Goal: Information Seeking & Learning: Learn about a topic

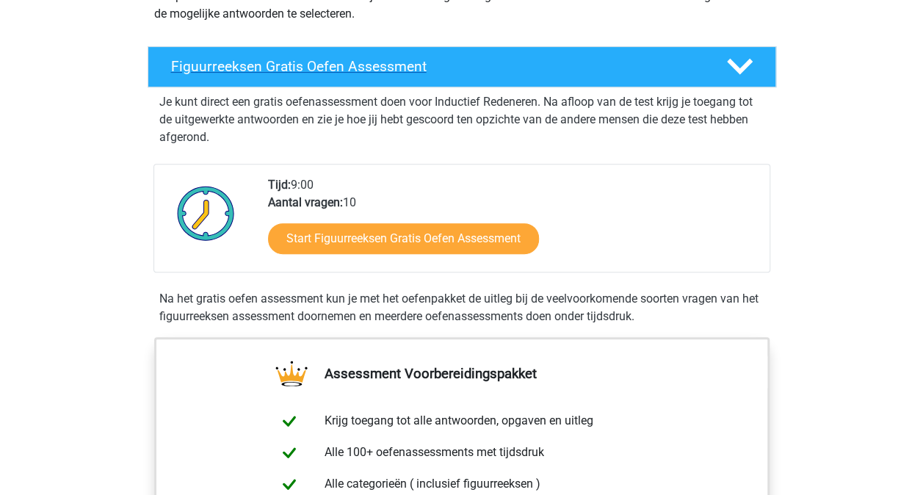
scroll to position [220, 0]
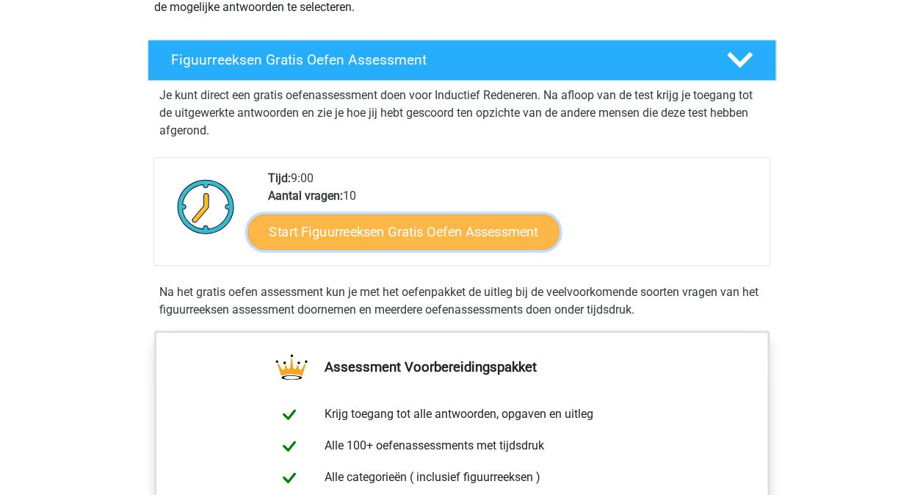
click at [389, 229] on link "Start Figuurreeksen Gratis Oefen Assessment" at bounding box center [402, 231] width 311 height 35
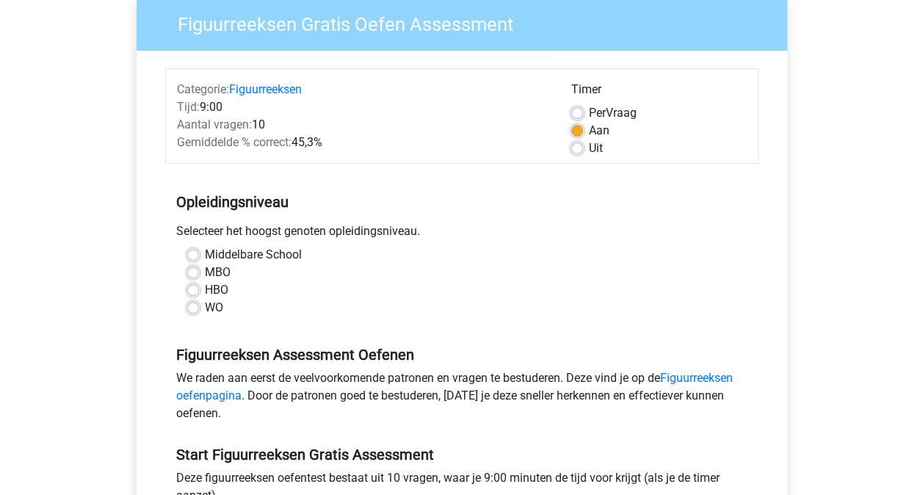
scroll to position [147, 0]
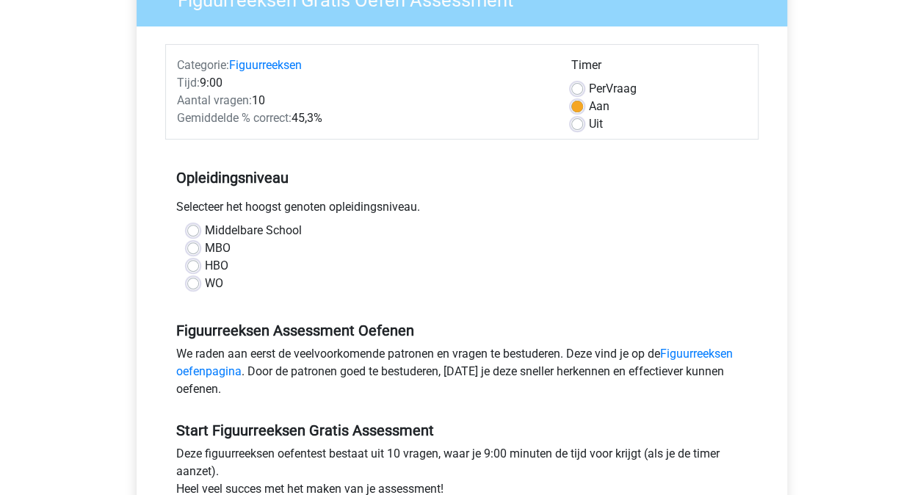
click at [205, 248] on label "MBO" at bounding box center [218, 248] width 26 height 18
click at [195, 248] on input "MBO" at bounding box center [193, 246] width 12 height 15
radio input "true"
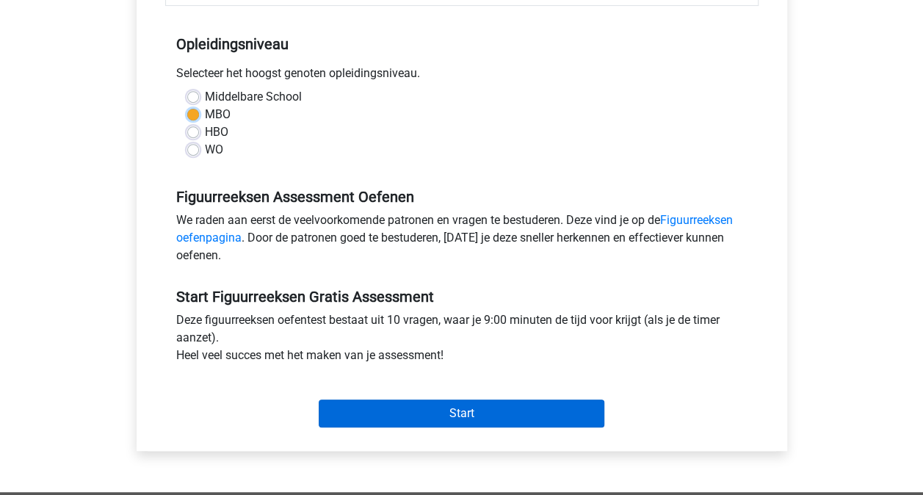
scroll to position [294, 0]
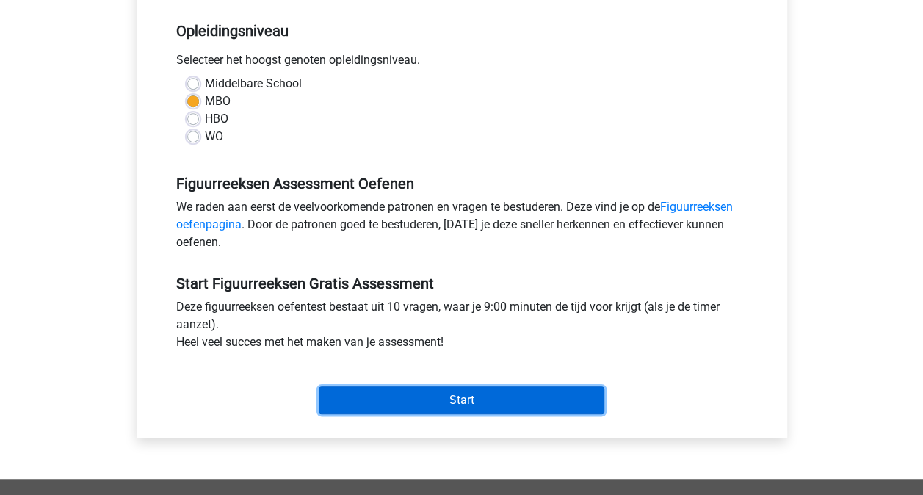
click at [433, 402] on input "Start" at bounding box center [462, 400] width 286 height 28
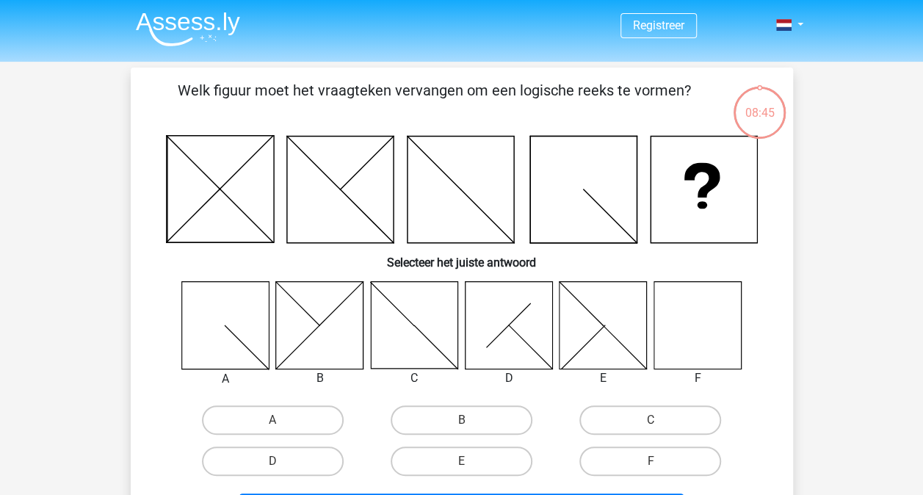
click at [689, 323] on icon at bounding box center [696, 324] width 87 height 87
click at [650, 458] on label "F" at bounding box center [650, 460] width 142 height 29
click at [650, 461] on input "F" at bounding box center [655, 466] width 10 height 10
radio input "true"
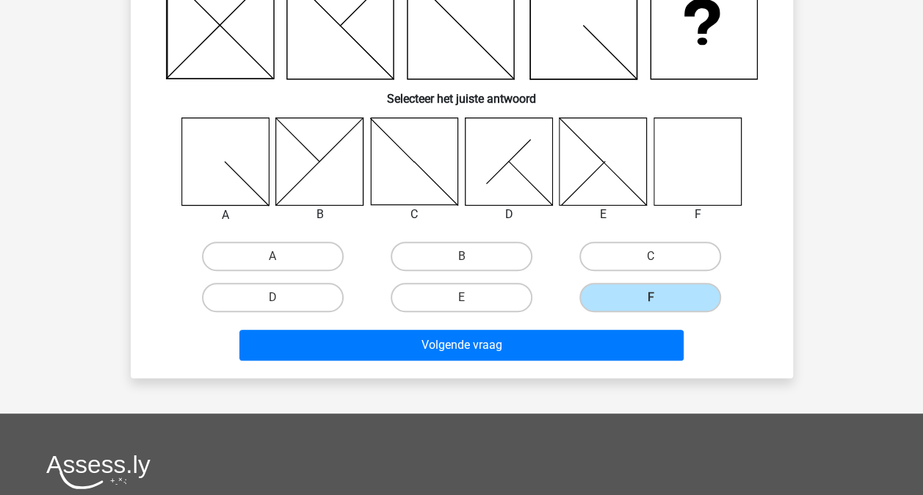
scroll to position [220, 0]
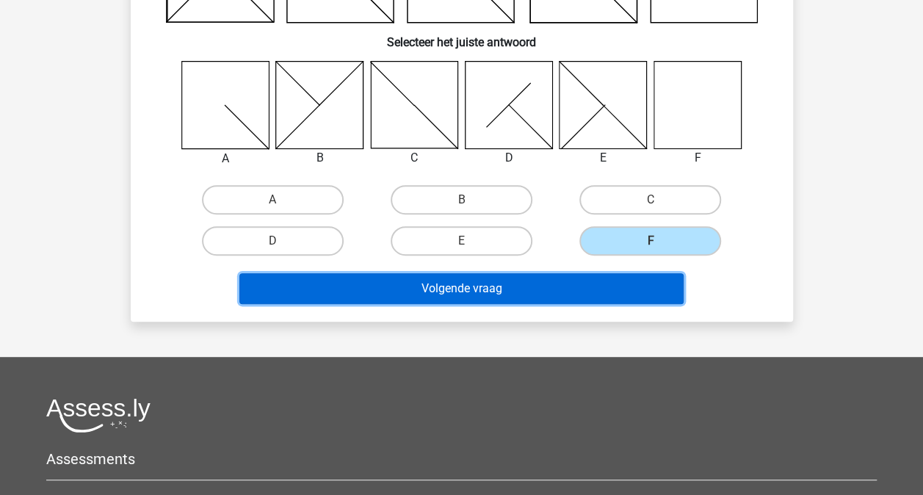
click at [467, 292] on button "Volgende vraag" at bounding box center [461, 288] width 444 height 31
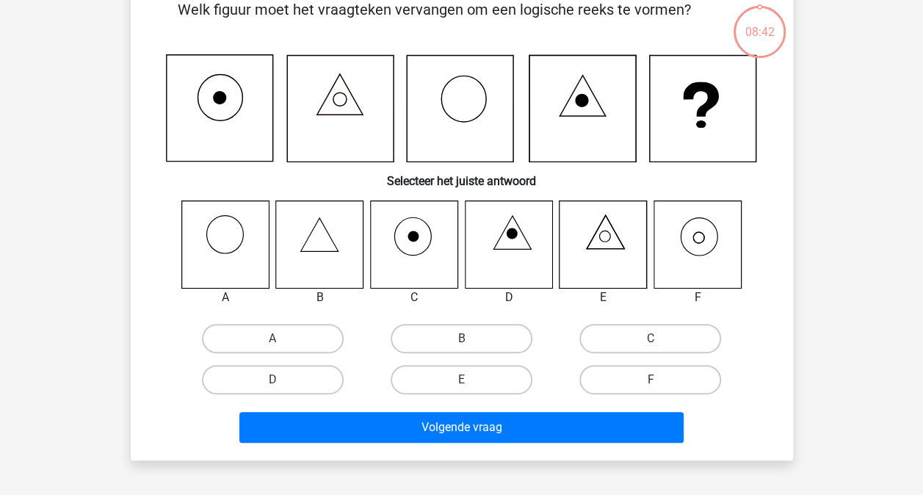
scroll to position [68, 0]
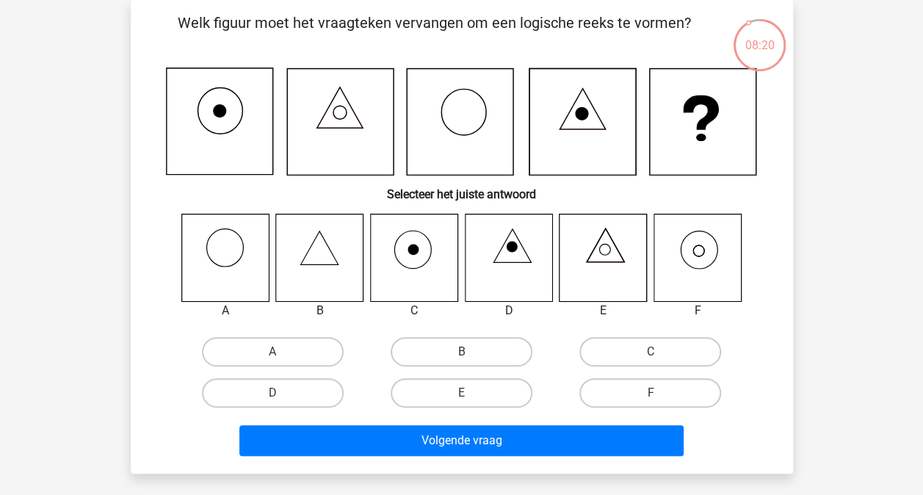
click at [703, 253] on icon at bounding box center [698, 250] width 11 height 11
click at [654, 388] on label "F" at bounding box center [650, 392] width 142 height 29
click at [654, 393] on input "F" at bounding box center [655, 398] width 10 height 10
radio input "true"
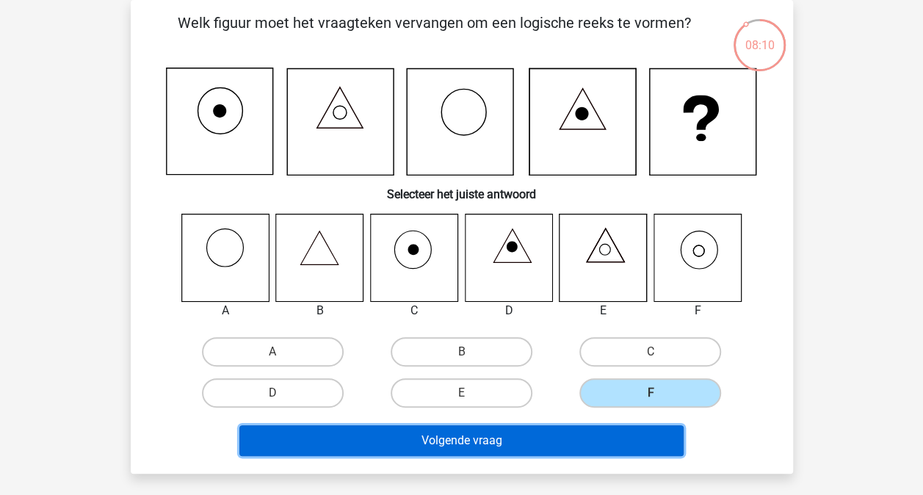
click at [586, 438] on button "Volgende vraag" at bounding box center [461, 440] width 444 height 31
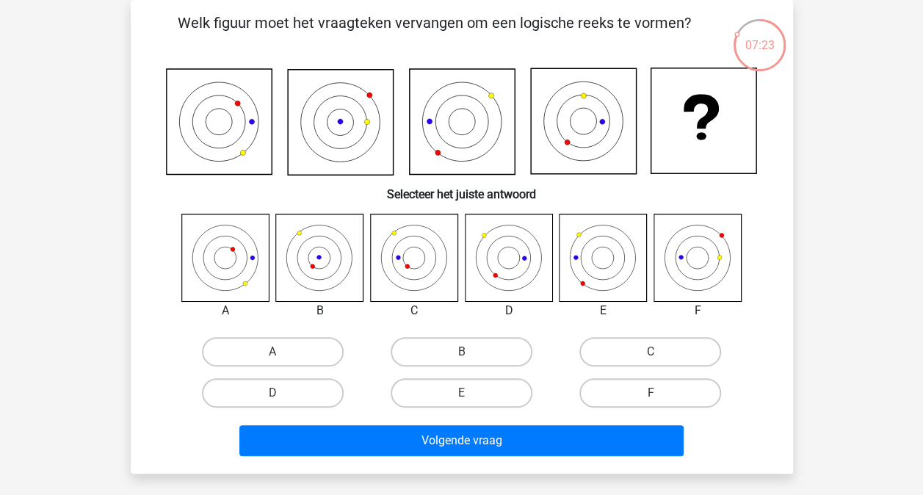
click at [686, 263] on icon at bounding box center [696, 257] width 87 height 87
click at [464, 354] on input "B" at bounding box center [466, 357] width 10 height 10
radio input "true"
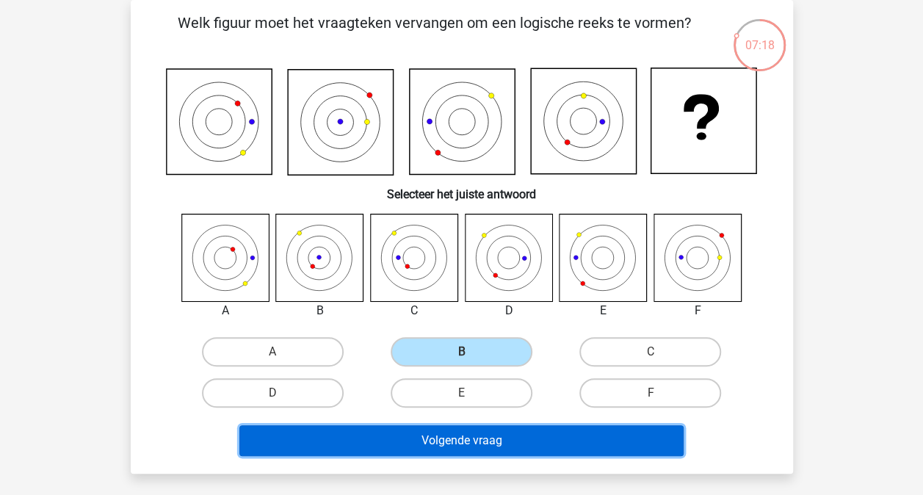
click at [492, 436] on button "Volgende vraag" at bounding box center [461, 440] width 444 height 31
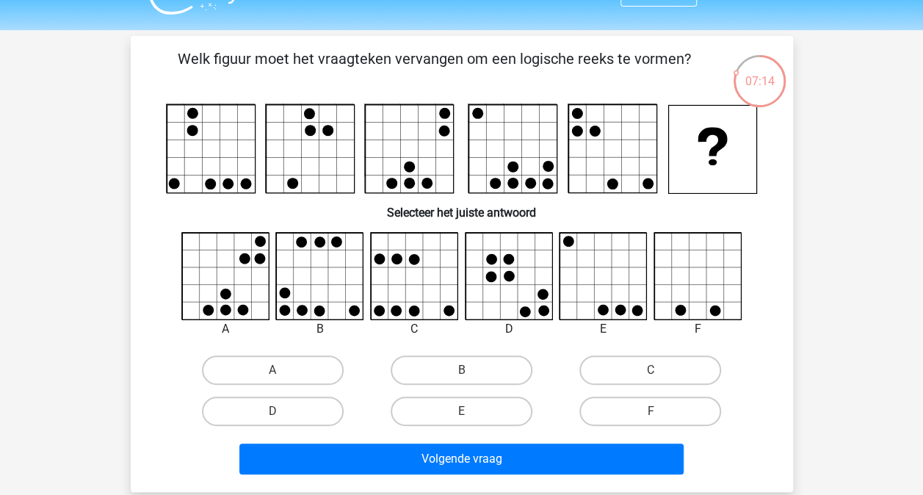
scroll to position [0, 0]
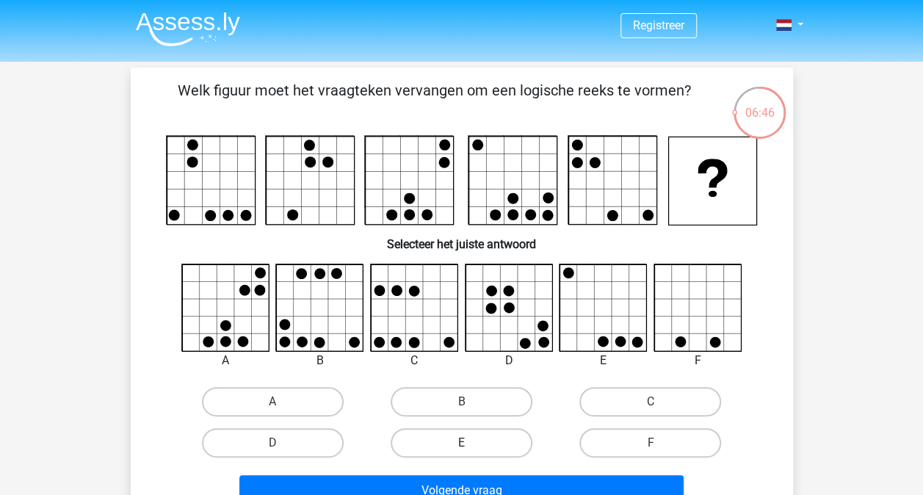
click at [476, 440] on label "E" at bounding box center [462, 442] width 142 height 29
click at [471, 443] on input "E" at bounding box center [466, 448] width 10 height 10
radio input "true"
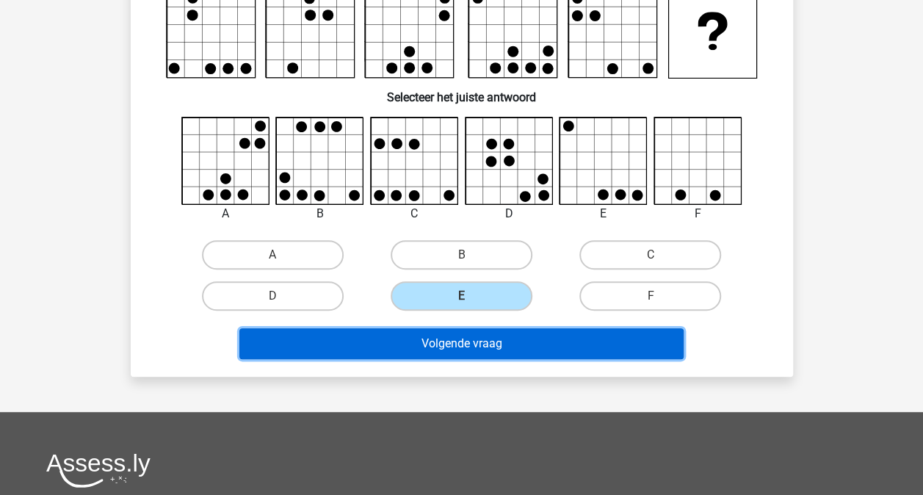
click at [485, 351] on button "Volgende vraag" at bounding box center [461, 343] width 444 height 31
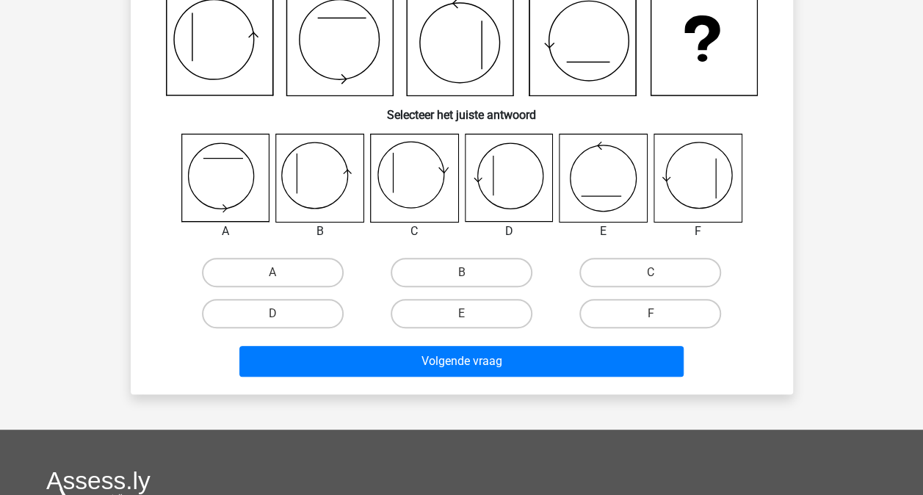
scroll to position [68, 0]
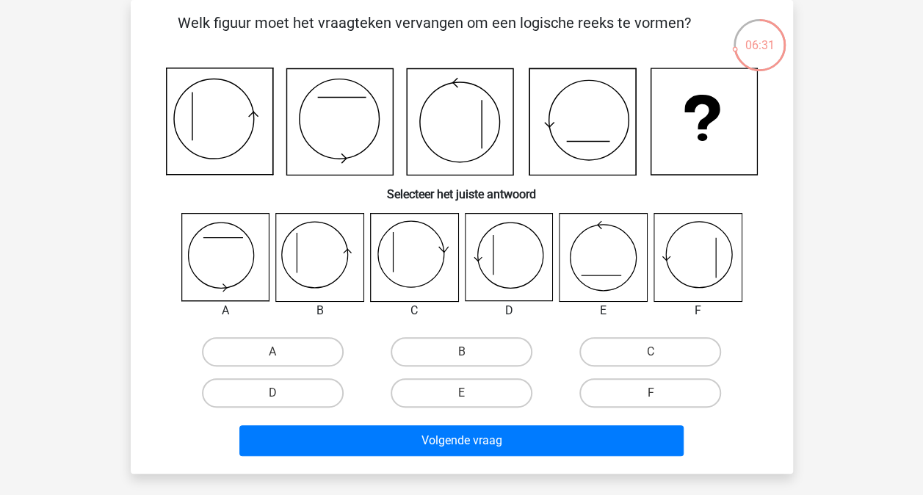
click at [522, 268] on icon at bounding box center [508, 257] width 87 height 87
click at [312, 396] on label "D" at bounding box center [273, 392] width 142 height 29
click at [282, 396] on input "D" at bounding box center [277, 398] width 10 height 10
radio input "true"
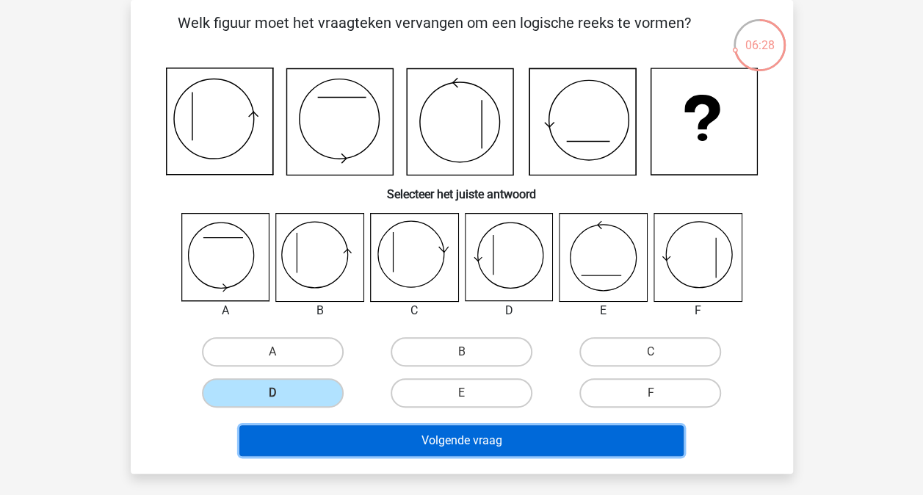
click at [448, 440] on button "Volgende vraag" at bounding box center [461, 440] width 444 height 31
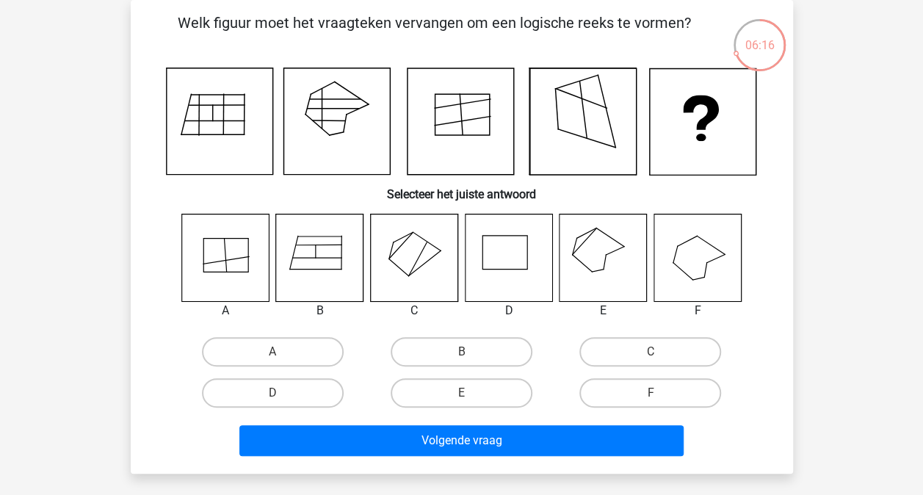
click at [599, 257] on icon at bounding box center [602, 257] width 87 height 87
click at [464, 388] on label "E" at bounding box center [462, 392] width 142 height 29
click at [464, 393] on input "E" at bounding box center [466, 398] width 10 height 10
radio input "true"
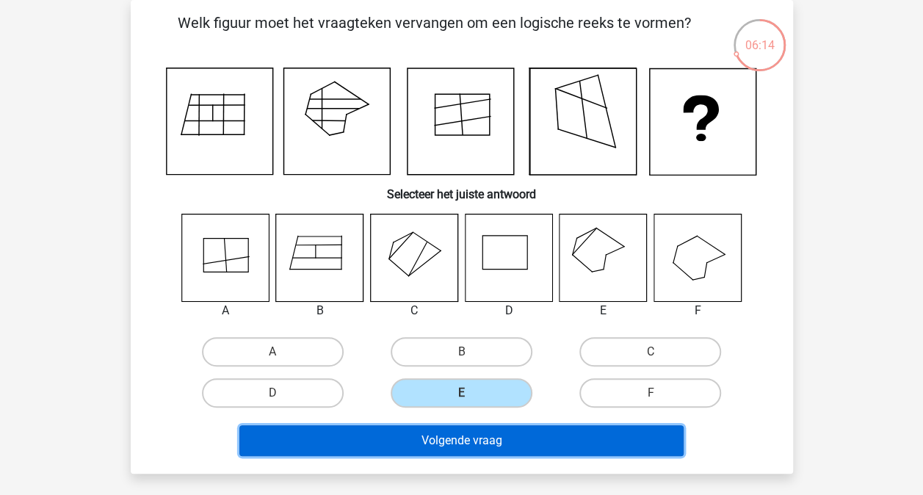
click at [483, 440] on button "Volgende vraag" at bounding box center [461, 440] width 444 height 31
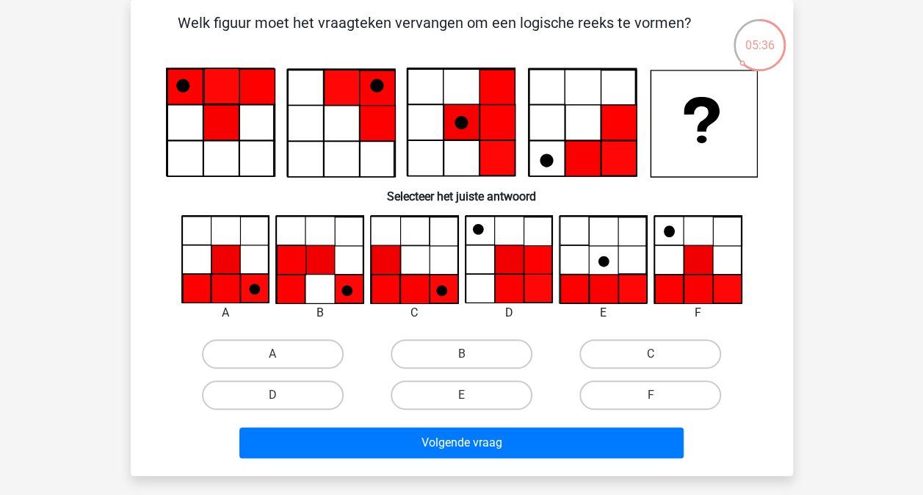
click at [347, 279] on icon at bounding box center [349, 288] width 29 height 29
click at [434, 355] on label "B" at bounding box center [462, 353] width 142 height 29
click at [461, 355] on input "B" at bounding box center [466, 359] width 10 height 10
radio input "true"
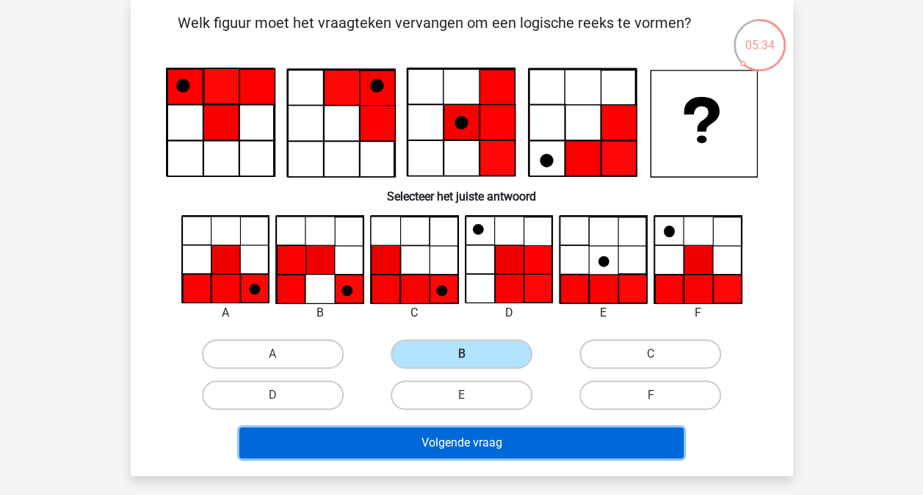
click at [449, 436] on button "Volgende vraag" at bounding box center [461, 442] width 444 height 31
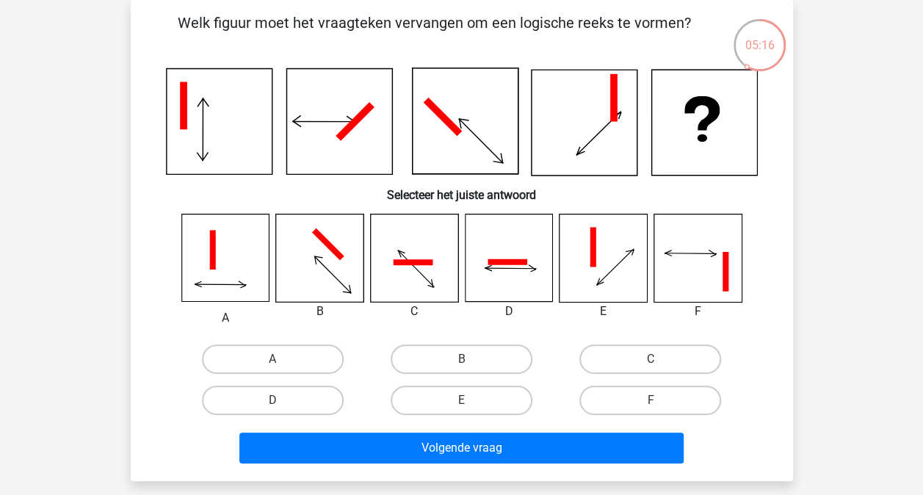
click at [719, 282] on icon at bounding box center [696, 257] width 87 height 87
click at [669, 399] on label "F" at bounding box center [650, 399] width 142 height 29
click at [660, 400] on input "F" at bounding box center [655, 405] width 10 height 10
radio input "true"
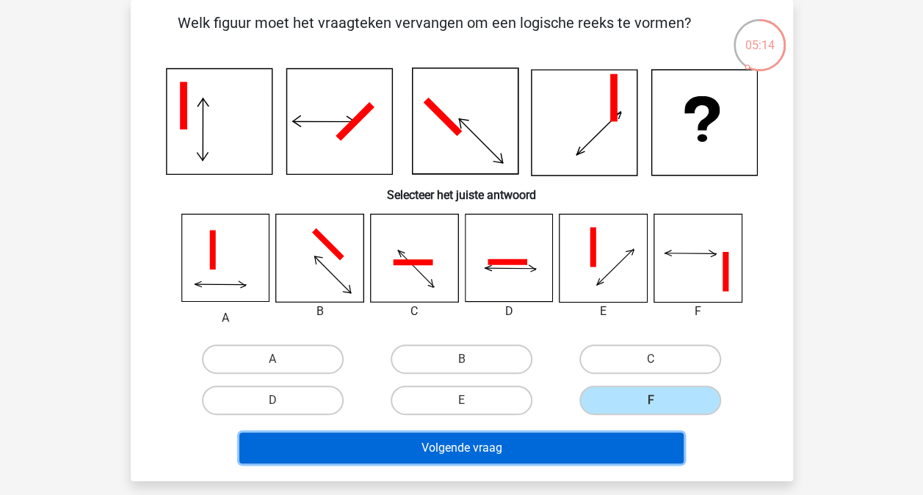
click at [580, 451] on button "Volgende vraag" at bounding box center [461, 447] width 444 height 31
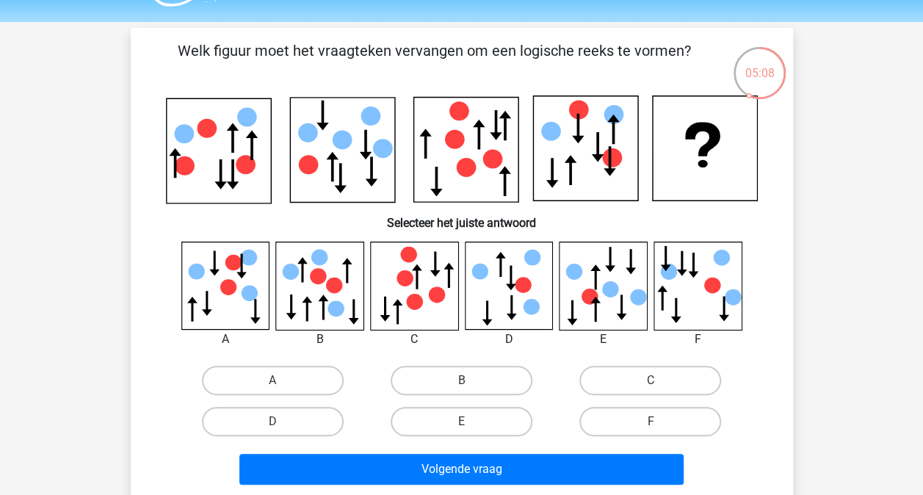
scroll to position [73, 0]
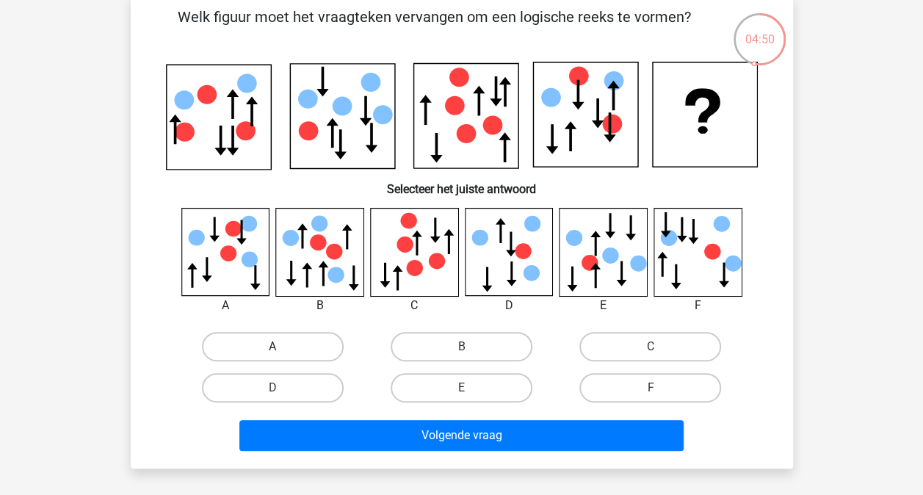
click at [289, 346] on label "A" at bounding box center [273, 346] width 142 height 29
click at [282, 347] on input "A" at bounding box center [277, 352] width 10 height 10
radio input "true"
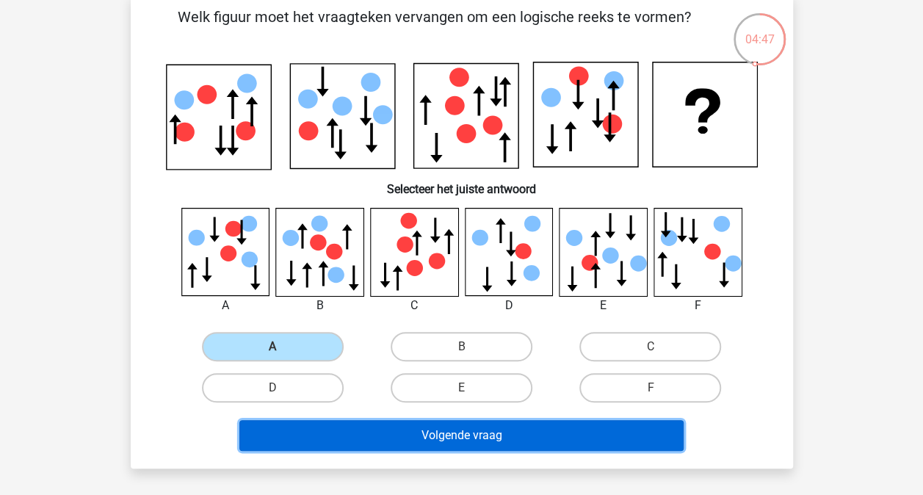
click at [420, 435] on button "Volgende vraag" at bounding box center [461, 435] width 444 height 31
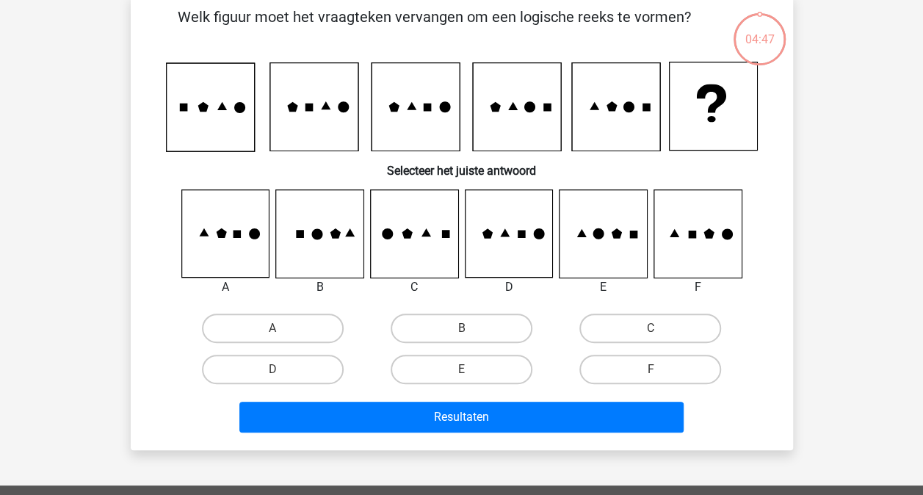
scroll to position [68, 0]
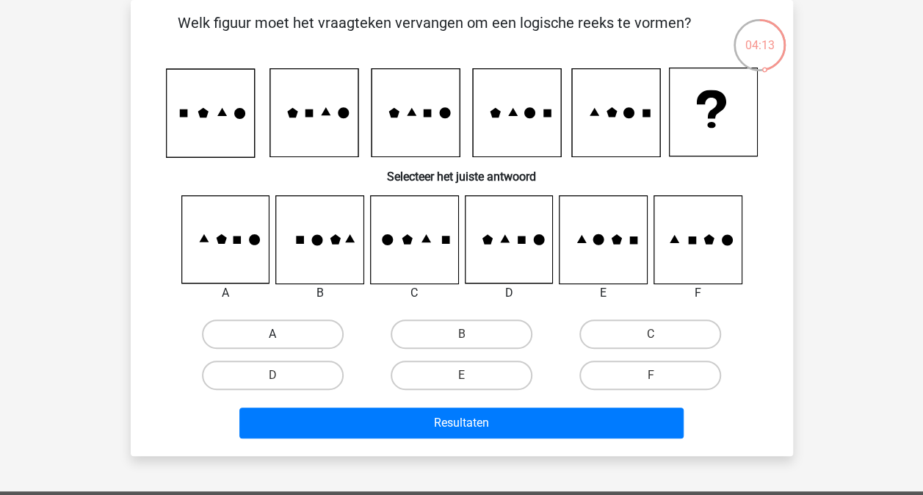
click at [302, 335] on label "A" at bounding box center [273, 333] width 142 height 29
click at [282, 335] on input "A" at bounding box center [277, 339] width 10 height 10
radio input "true"
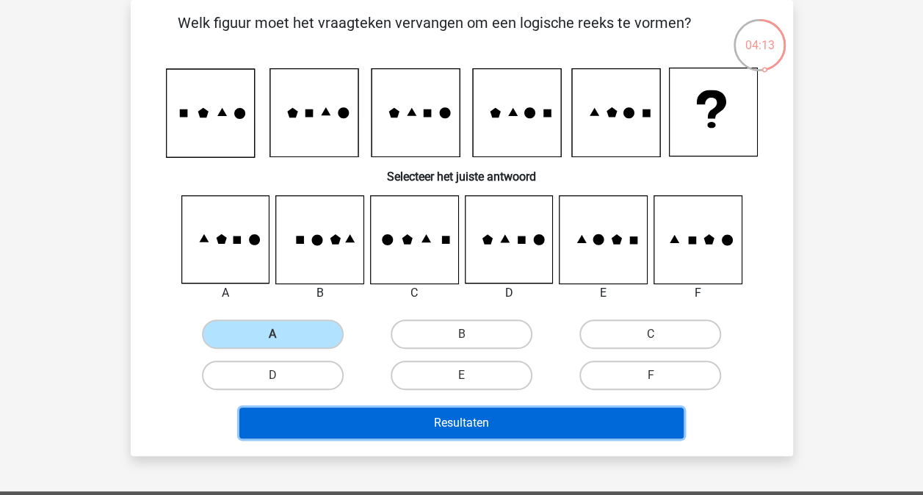
click at [396, 416] on button "Resultaten" at bounding box center [461, 422] width 444 height 31
